Goal: Task Accomplishment & Management: Manage account settings

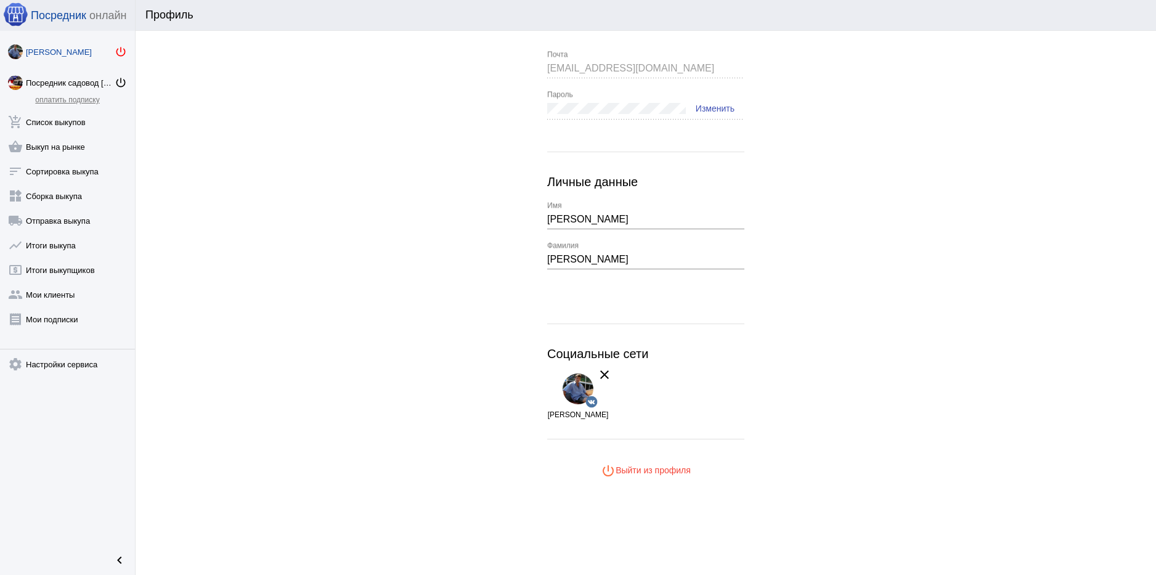
click at [120, 51] on mat-icon "power_settings_new" at bounding box center [121, 52] width 12 height 12
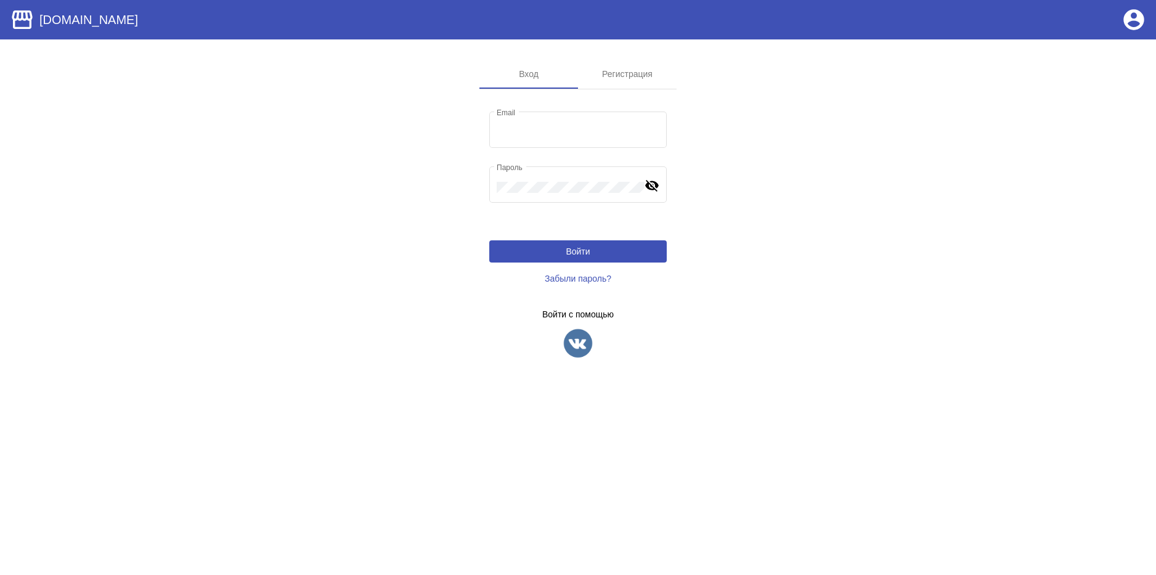
type input "[EMAIL_ADDRESS][DOMAIN_NAME]"
click at [584, 356] on img at bounding box center [578, 343] width 31 height 31
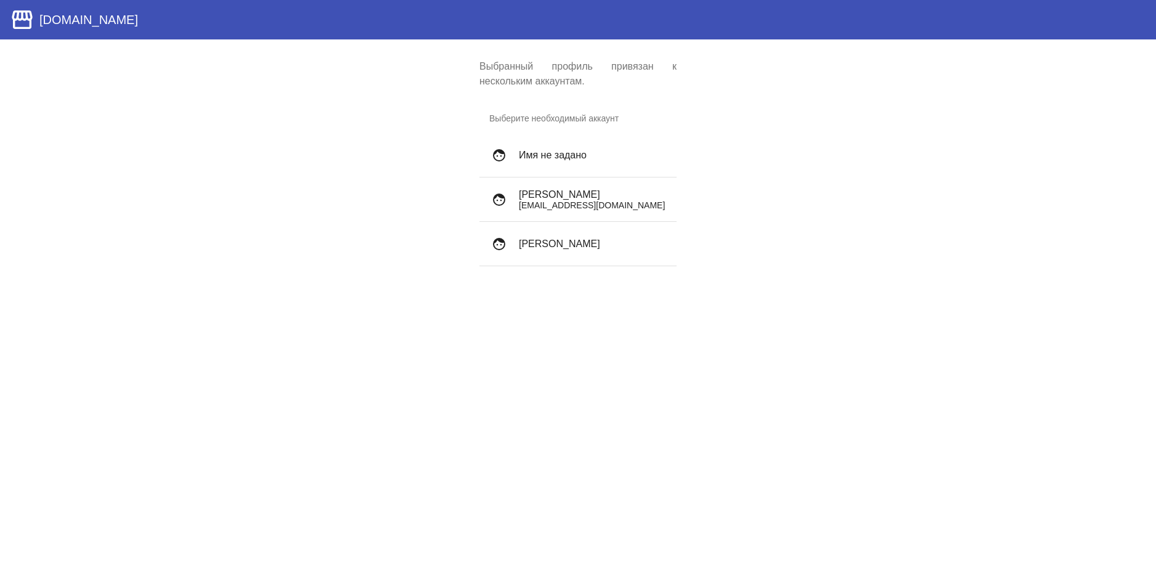
click at [590, 200] on p "sadamcheg1996@gmail.com" at bounding box center [593, 205] width 148 height 10
